Goal: Navigation & Orientation: Find specific page/section

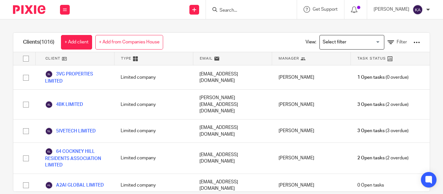
scroll to position [655, 0]
